Goal: Information Seeking & Learning: Check status

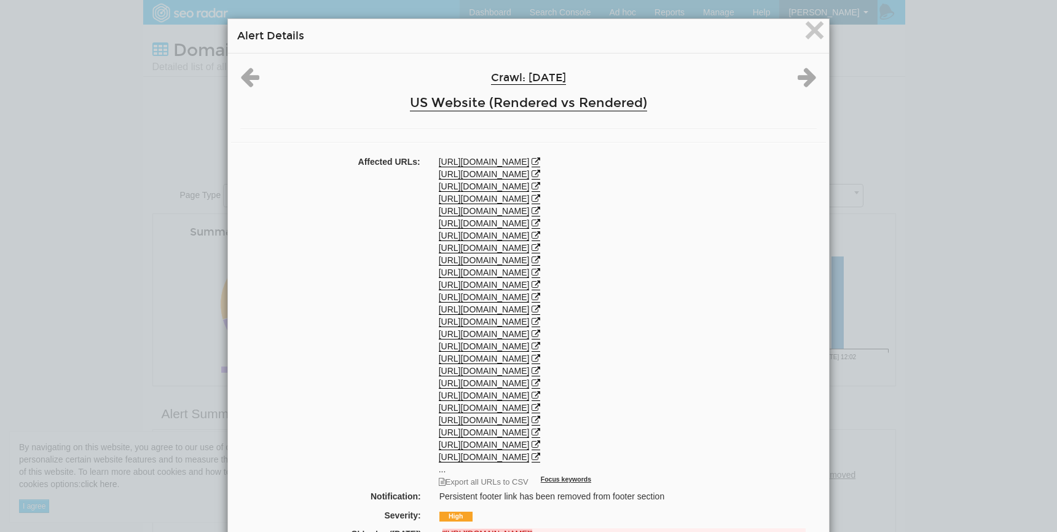
click at [101, 329] on div "× Alert Details Crawl: [DATE] US Website (Rendered vs Rendered) Affected URLs: …" at bounding box center [528, 266] width 1057 height 532
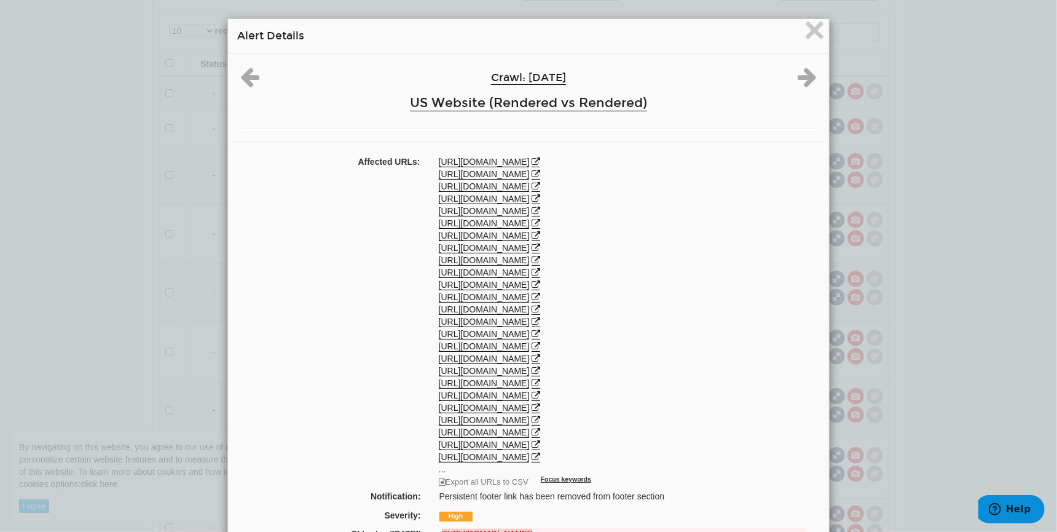
scroll to position [247, 0]
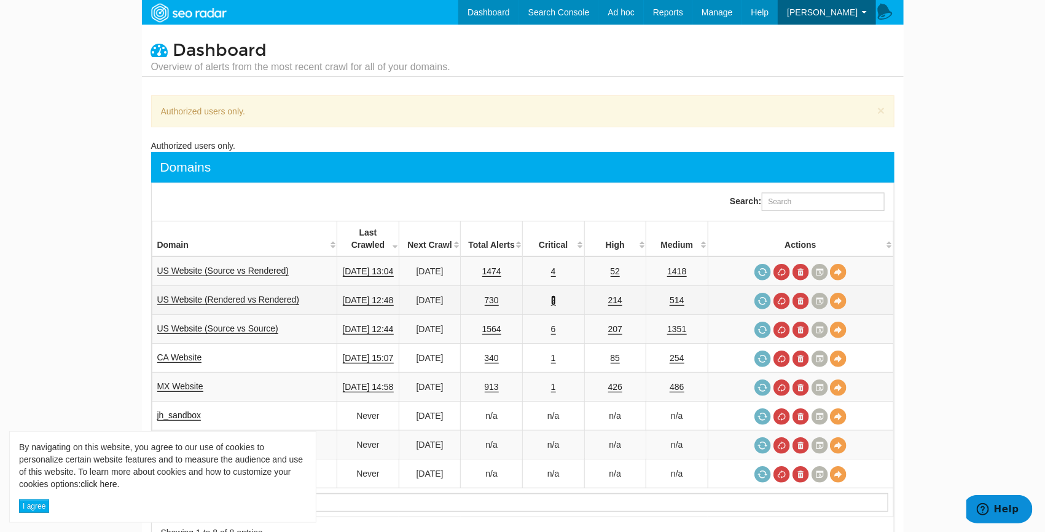
click at [556, 295] on link "2" at bounding box center [553, 300] width 5 height 10
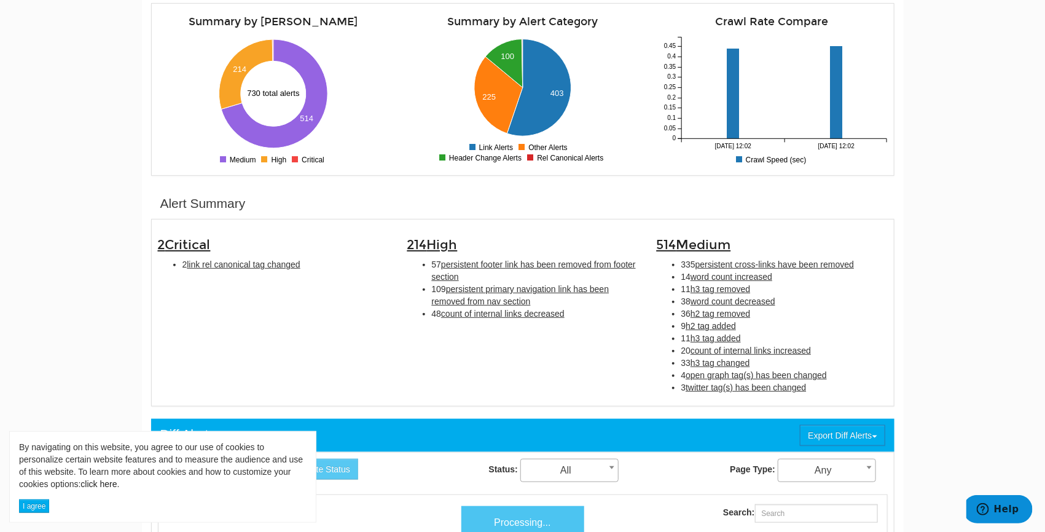
scroll to position [211, 0]
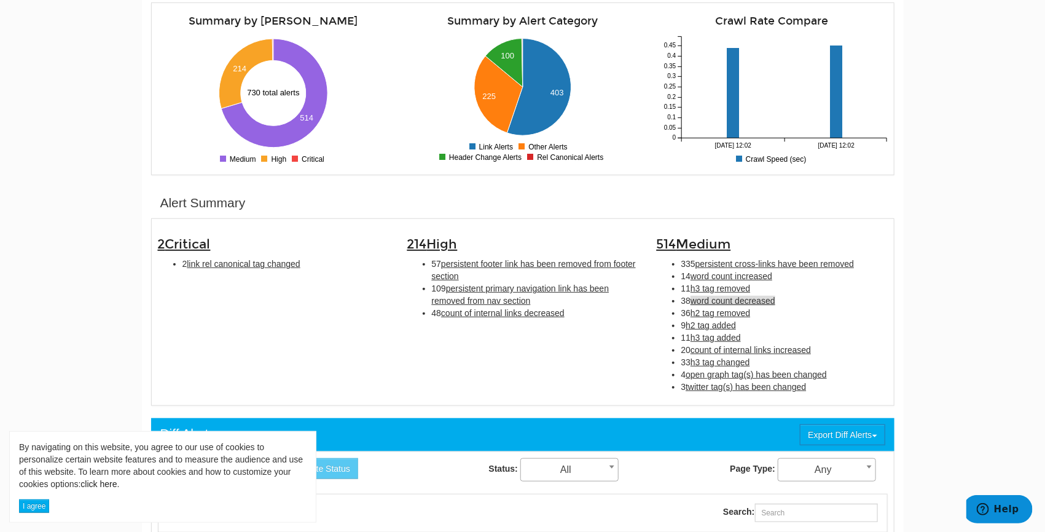
click at [742, 301] on span "word count decreased" at bounding box center [733, 301] width 85 height 10
type input "word count decreased"
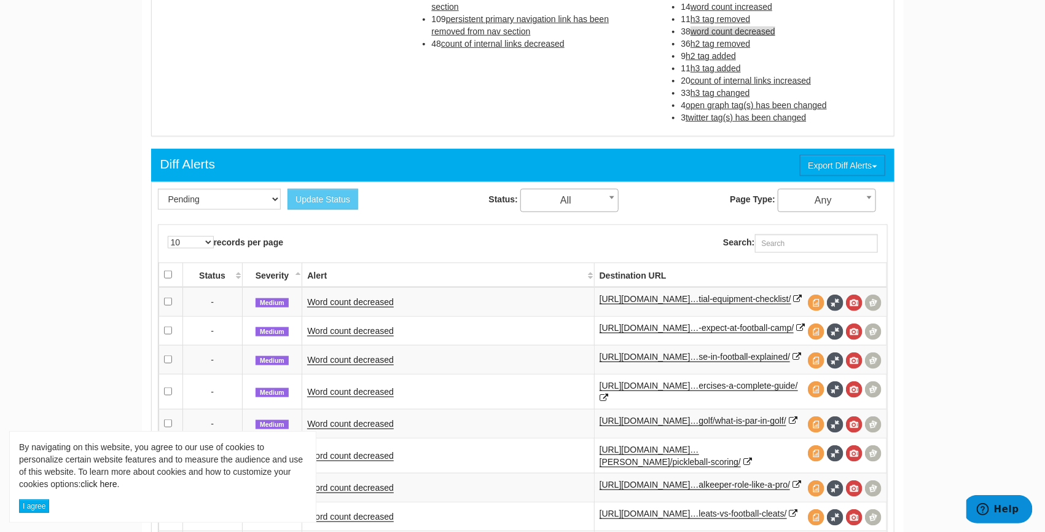
scroll to position [481, 0]
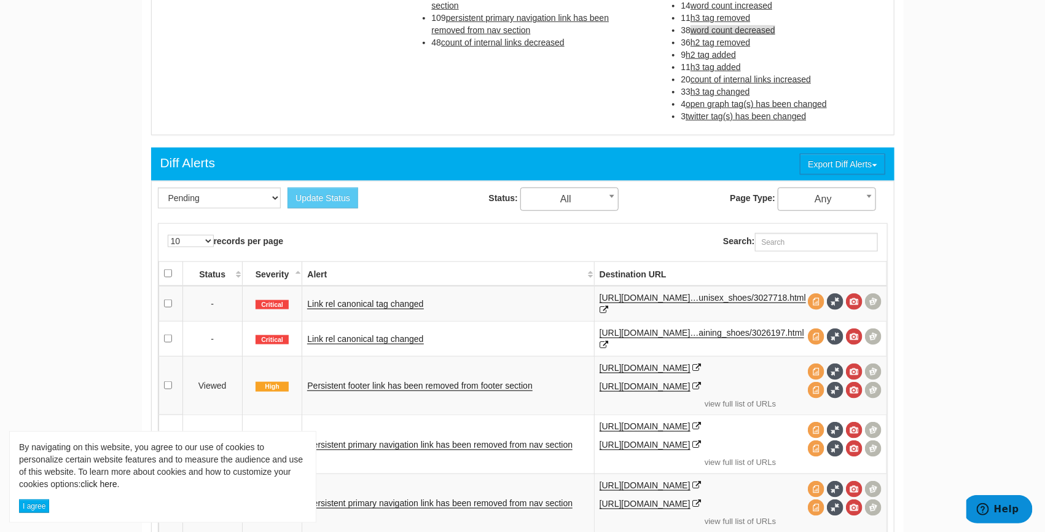
click at [743, 28] on span "word count decreased" at bounding box center [733, 30] width 85 height 10
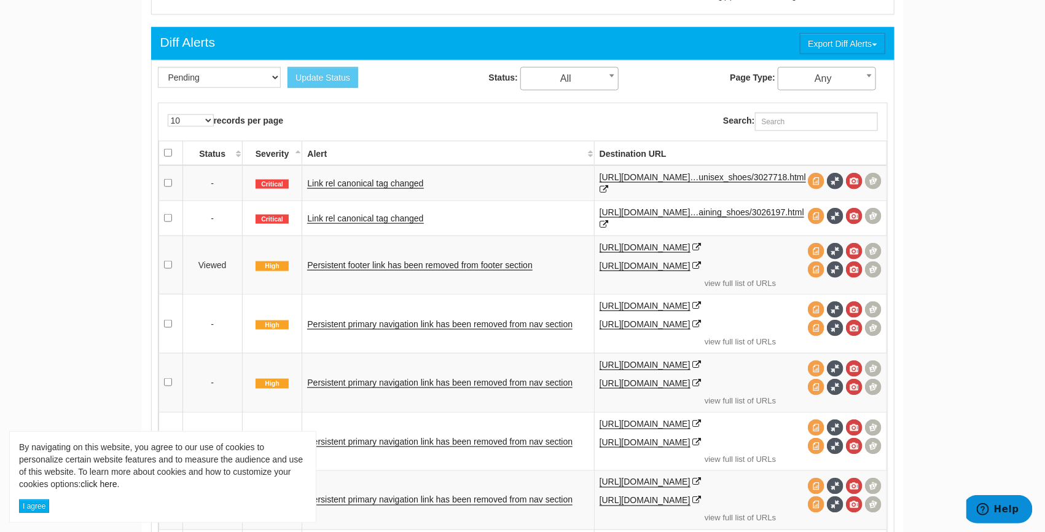
scroll to position [605, 0]
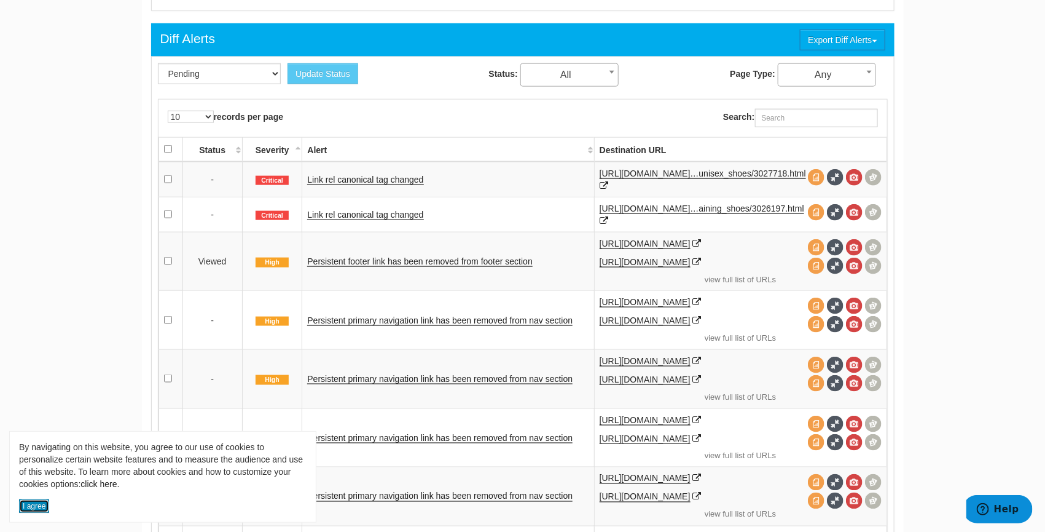
click at [37, 509] on button "I agree" at bounding box center [34, 506] width 30 height 14
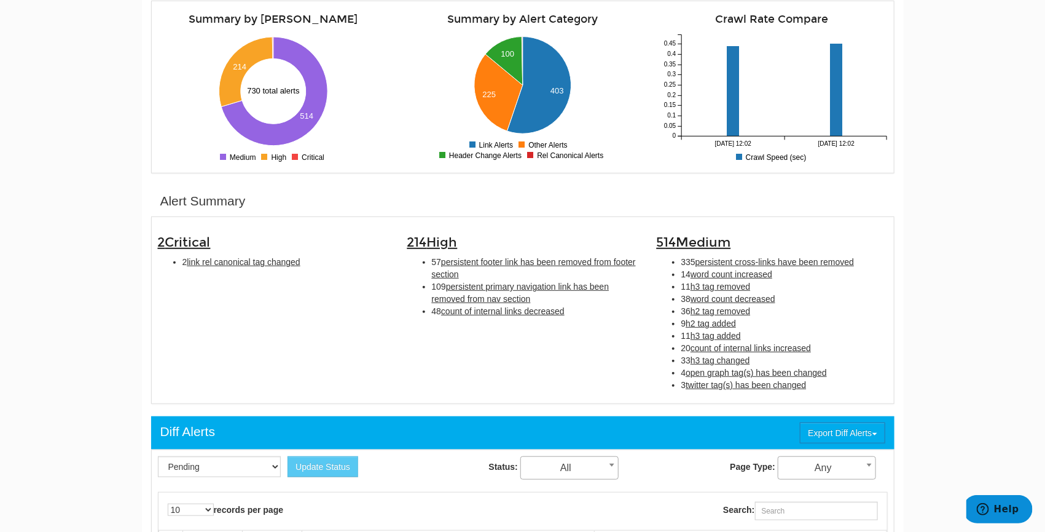
scroll to position [161, 0]
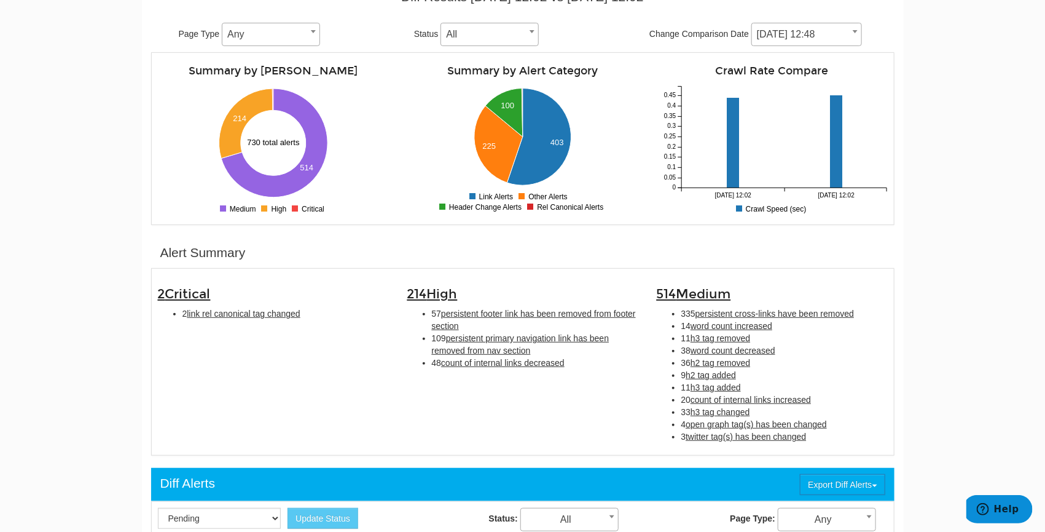
click at [758, 344] on li "38 word count decreased" at bounding box center [785, 350] width 206 height 12
click at [758, 347] on span "word count decreased" at bounding box center [733, 350] width 85 height 10
type input "word count decreased"
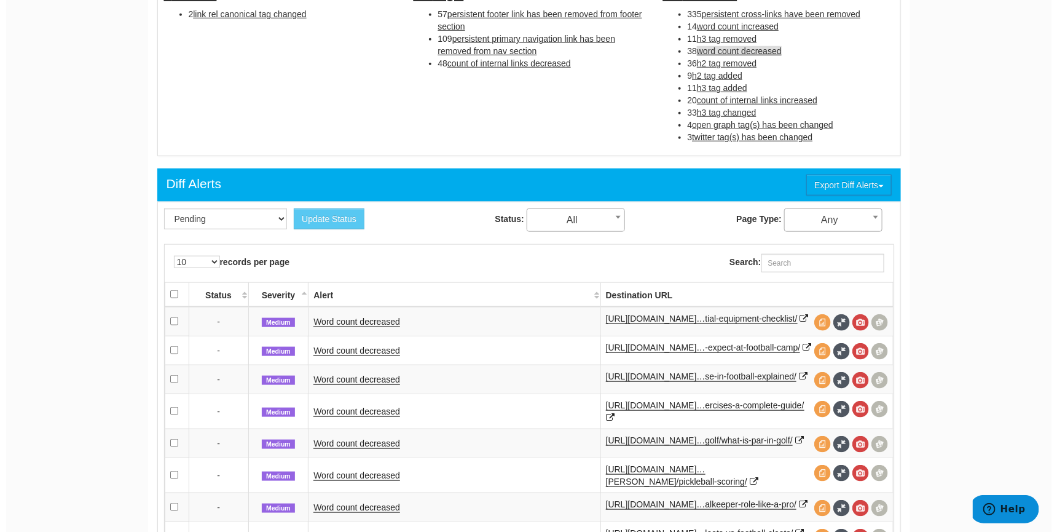
scroll to position [572, 0]
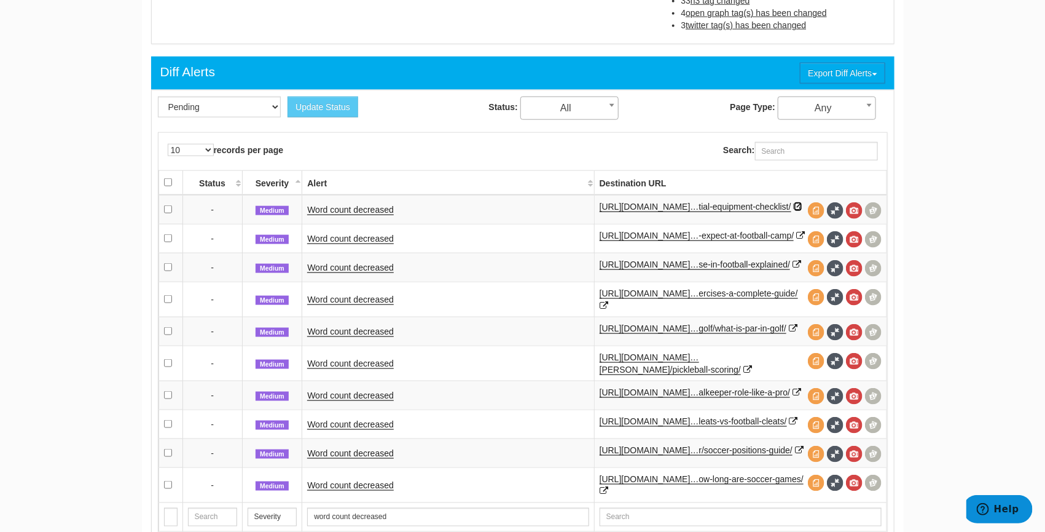
click at [794, 211] on icon at bounding box center [798, 206] width 9 height 9
click at [833, 208] on span at bounding box center [835, 210] width 17 height 17
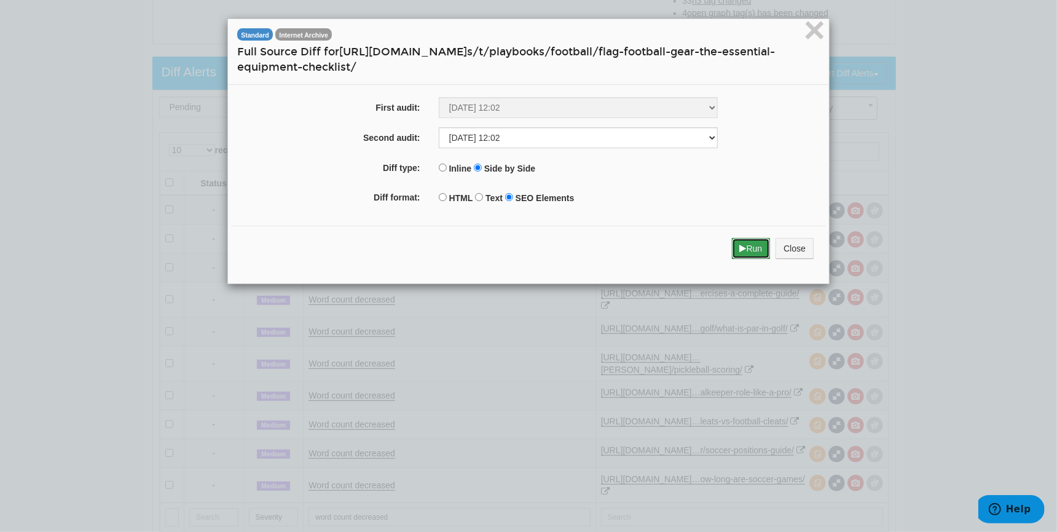
click at [748, 250] on button "Run" at bounding box center [751, 248] width 39 height 21
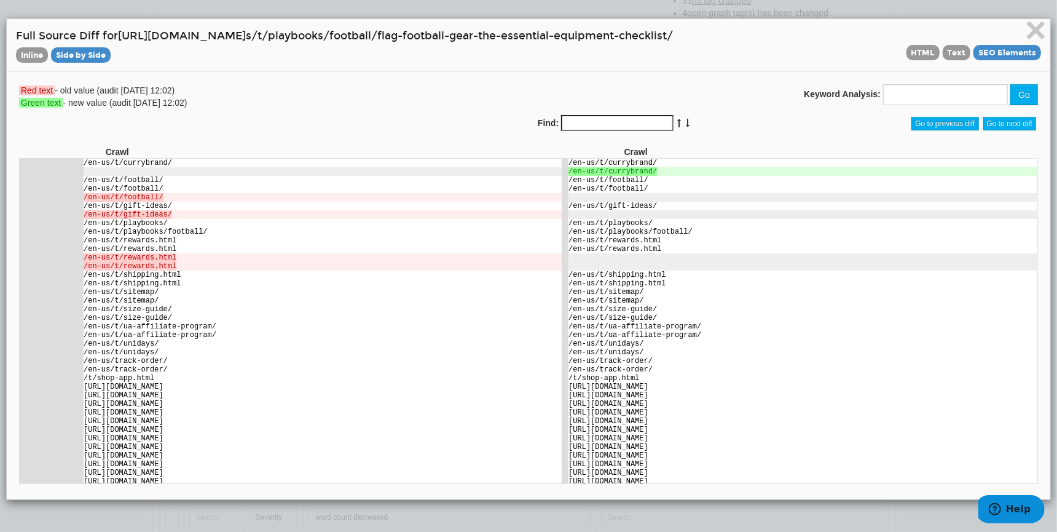
scroll to position [8807, 0]
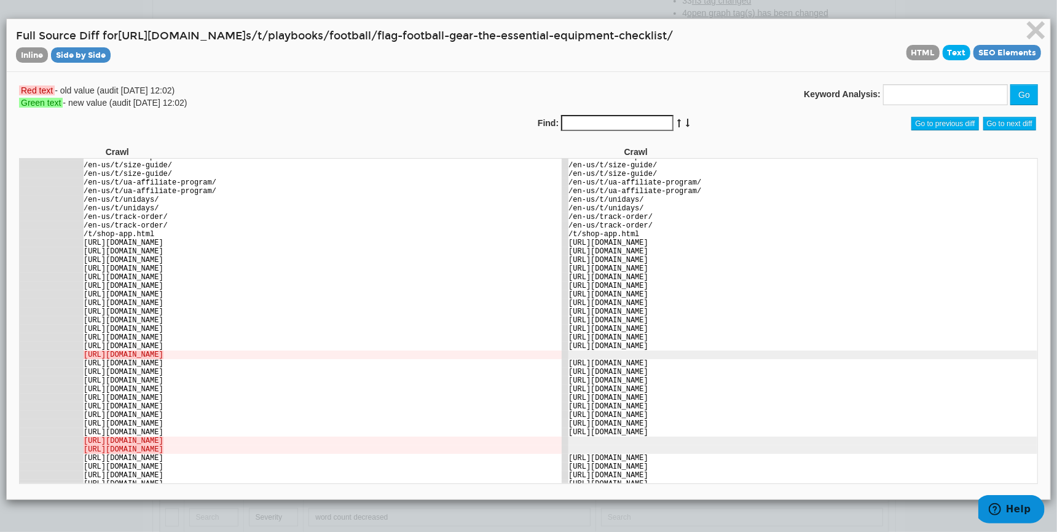
click at [943, 53] on span "Text" at bounding box center [957, 52] width 28 height 15
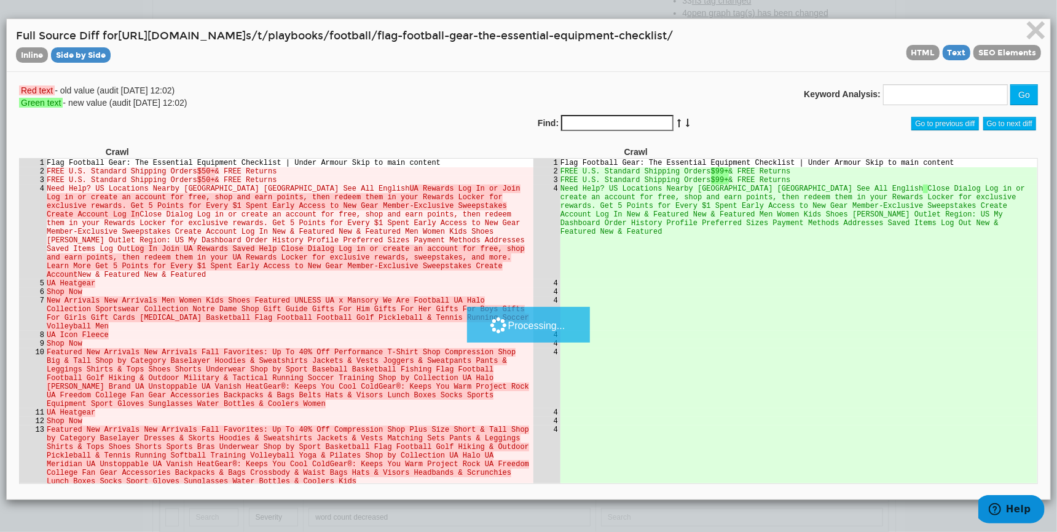
scroll to position [0, 0]
click at [655, 347] on td at bounding box center [798, 377] width 477 height 60
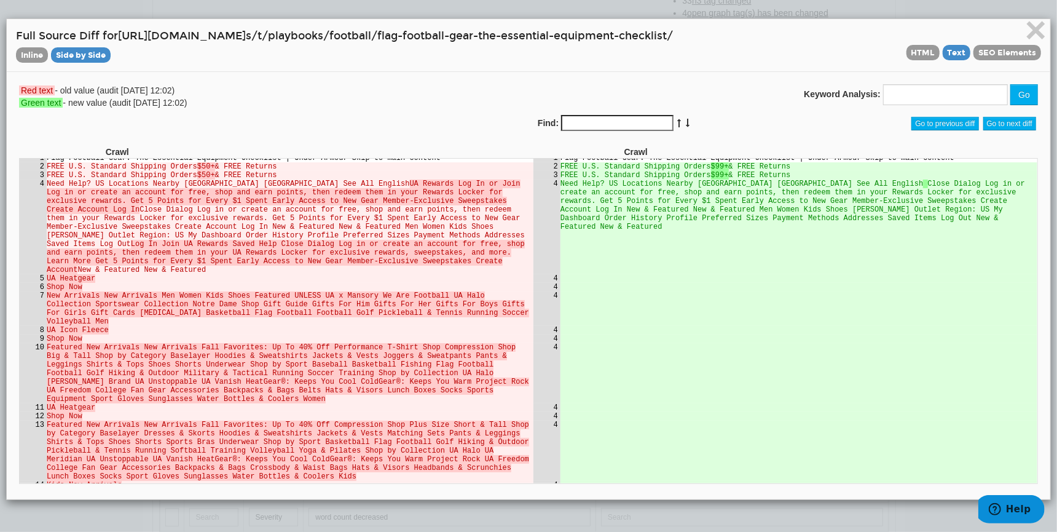
scroll to position [6, 0]
click at [911, 57] on span "HTML" at bounding box center [922, 52] width 33 height 15
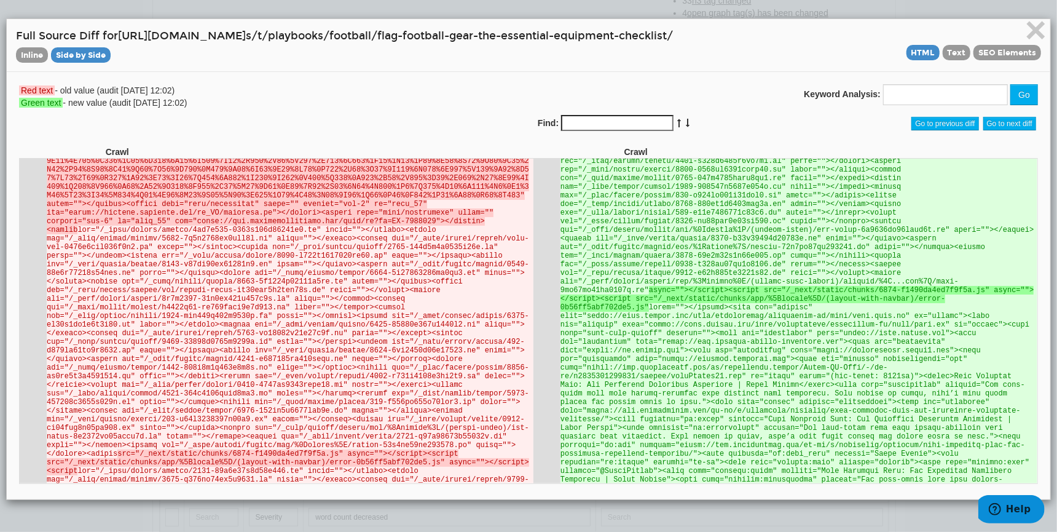
scroll to position [855, 0]
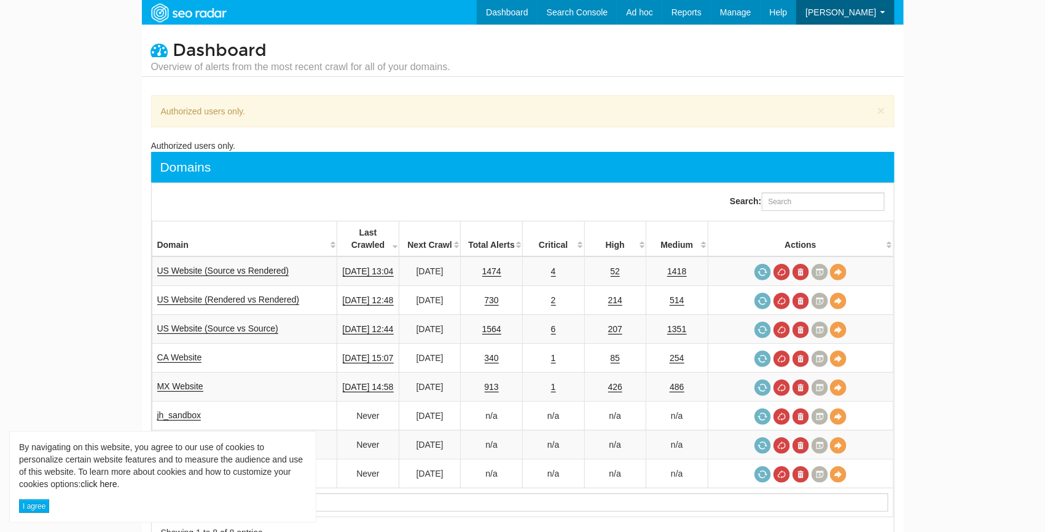
scroll to position [49, 0]
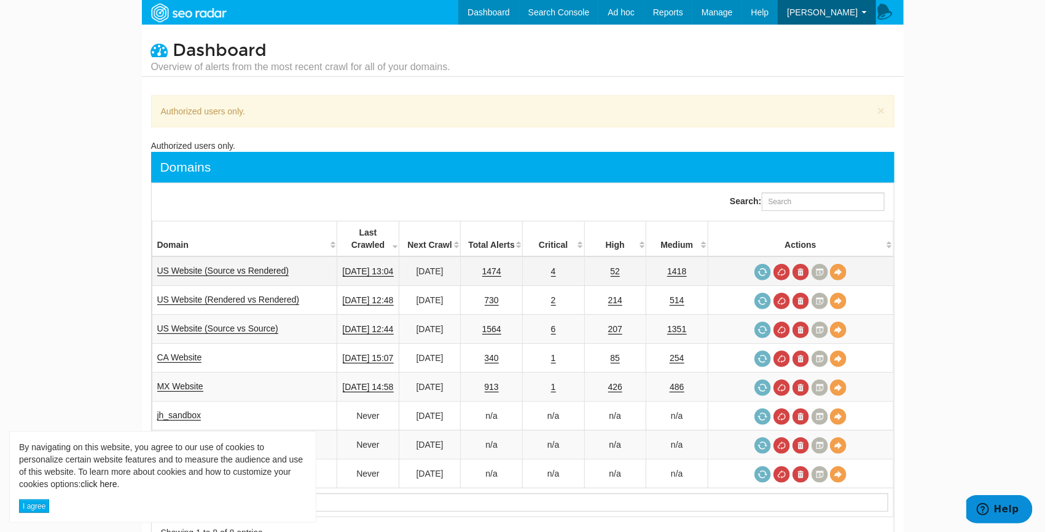
click at [670, 258] on td "1418" at bounding box center [678, 270] width 62 height 29
drag, startPoint x: 690, startPoint y: 264, endPoint x: 680, endPoint y: 254, distance: 13.9
click at [680, 256] on td "1418" at bounding box center [678, 270] width 62 height 29
click at [680, 266] on link "1418" at bounding box center [676, 271] width 19 height 10
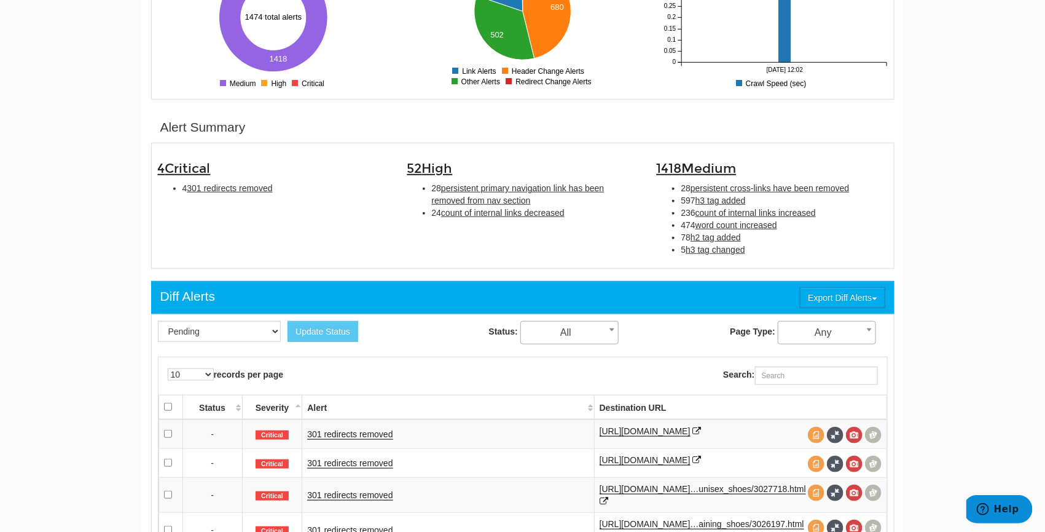
scroll to position [287, 0]
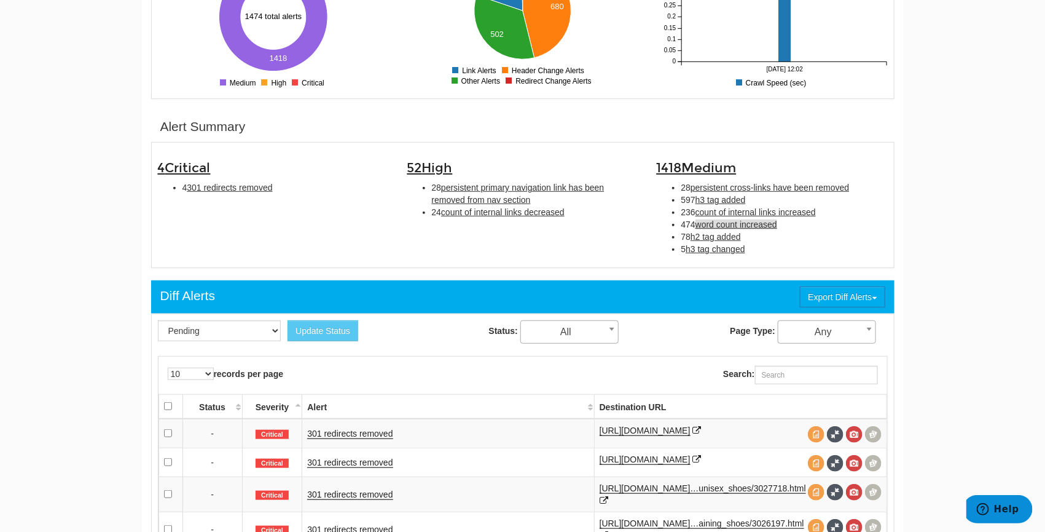
click at [755, 223] on span "word count increased" at bounding box center [737, 224] width 82 height 10
type input "word count increased"
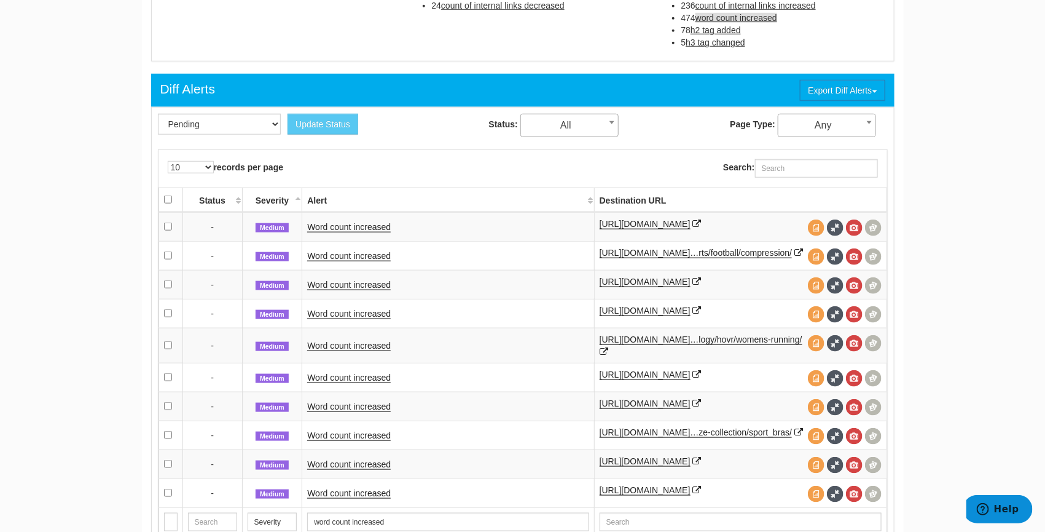
scroll to position [495, 0]
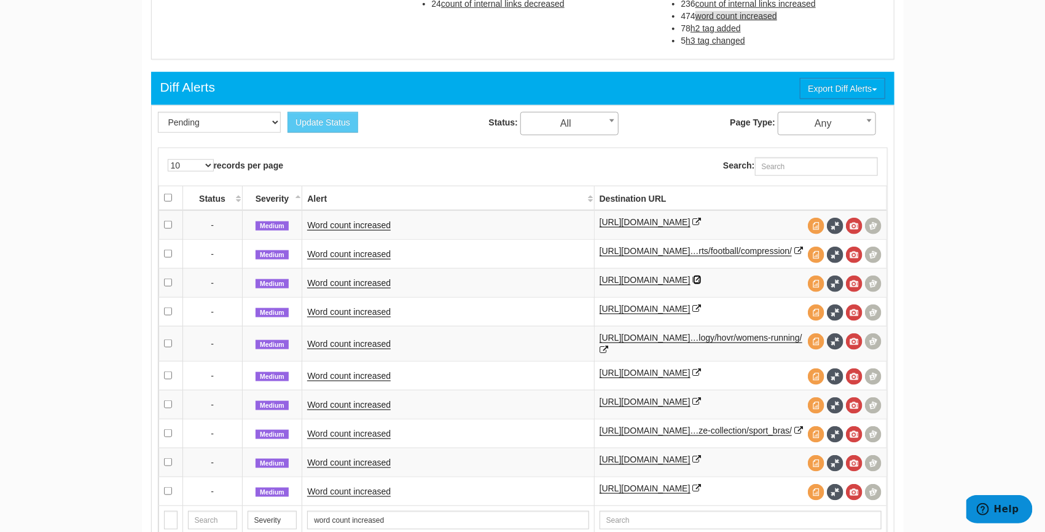
click at [702, 284] on icon at bounding box center [697, 279] width 9 height 9
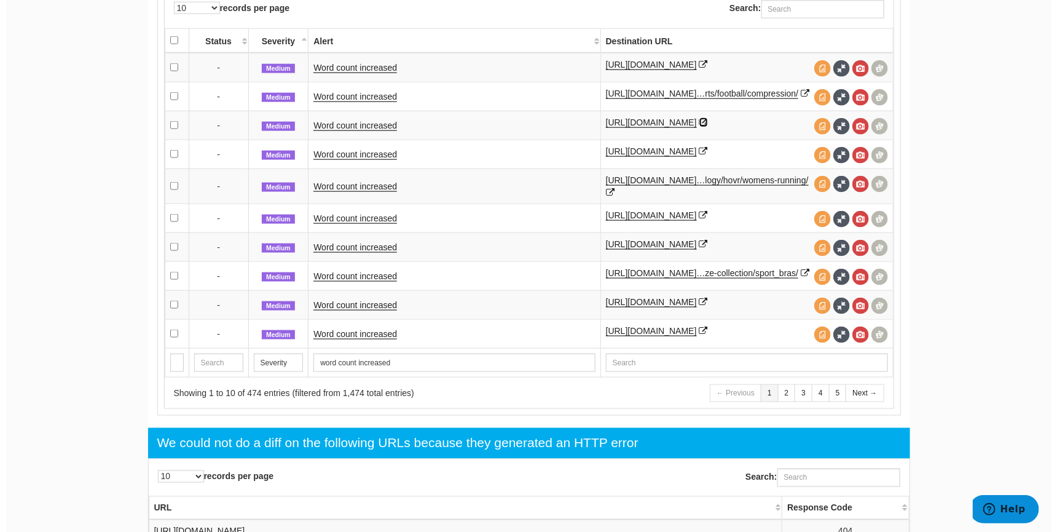
scroll to position [635, 0]
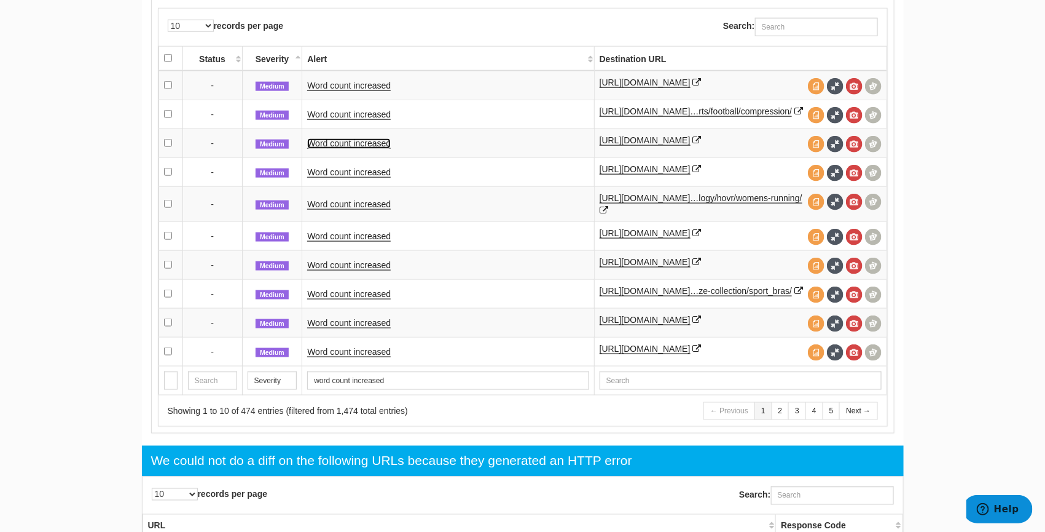
click at [369, 149] on link "Word count increased" at bounding box center [349, 143] width 84 height 10
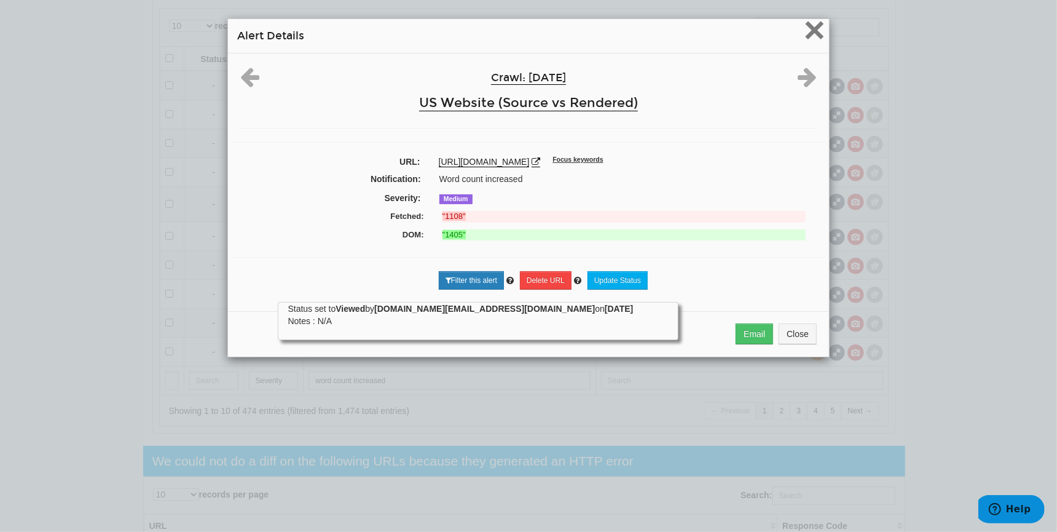
click at [810, 34] on span "×" at bounding box center [815, 29] width 22 height 41
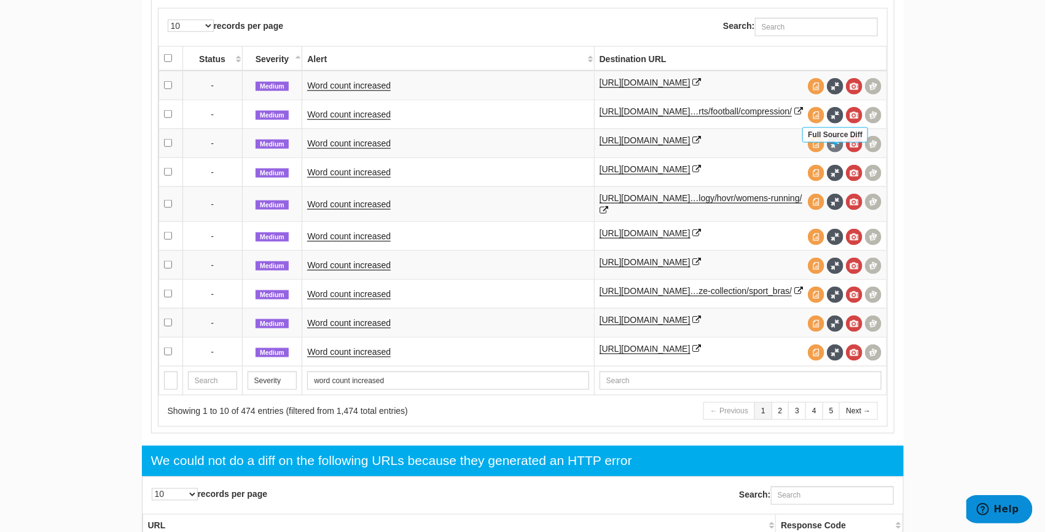
click at [842, 152] on span at bounding box center [835, 144] width 17 height 17
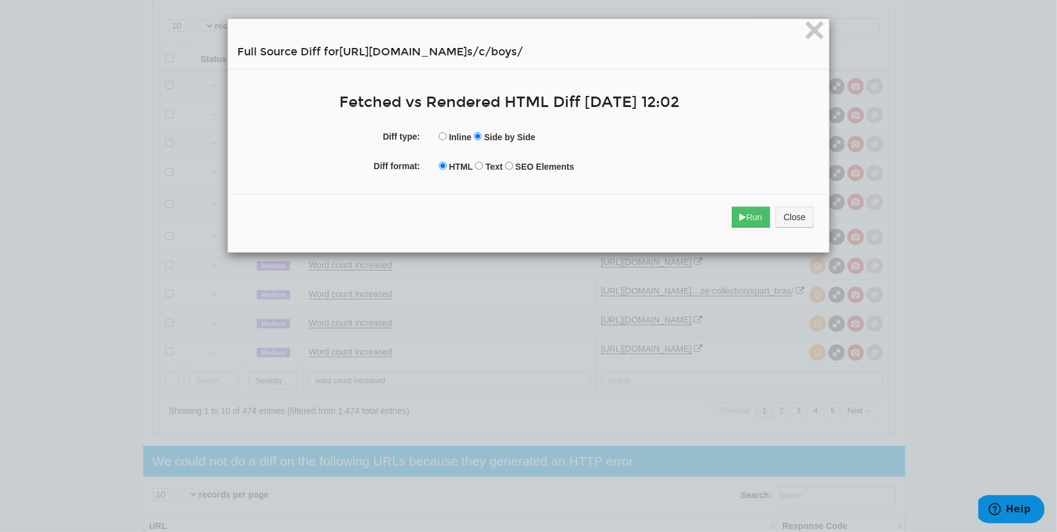
click at [486, 170] on label "Text" at bounding box center [494, 166] width 17 height 12
click at [483, 170] on input "Text" at bounding box center [479, 166] width 8 height 8
radio input "true"
click at [745, 218] on button "Run" at bounding box center [751, 216] width 39 height 21
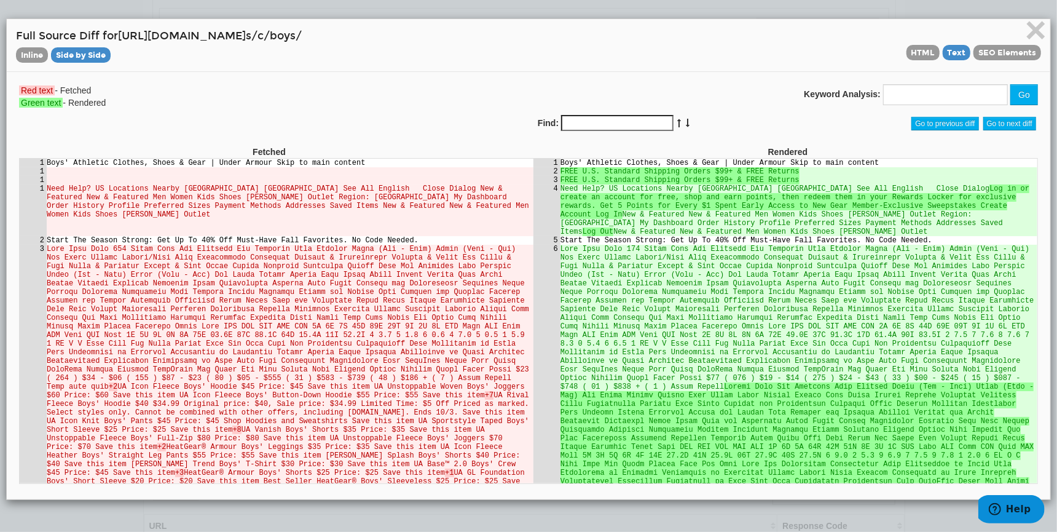
scroll to position [0, 0]
